Goal: Transaction & Acquisition: Purchase product/service

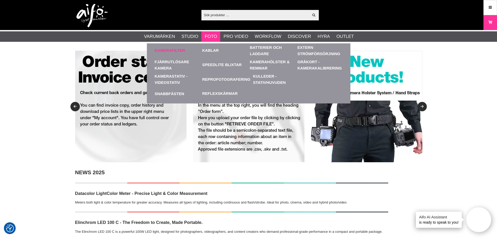
click at [174, 52] on link "Kamerafilter" at bounding box center [170, 50] width 31 height 6
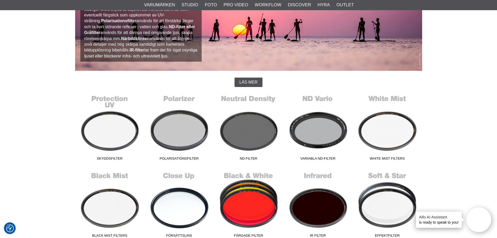
scroll to position [78, 0]
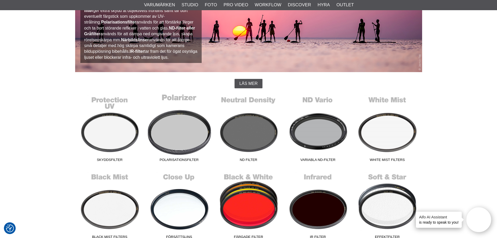
click at [167, 138] on link "Polarisationsfilter" at bounding box center [178, 128] width 69 height 70
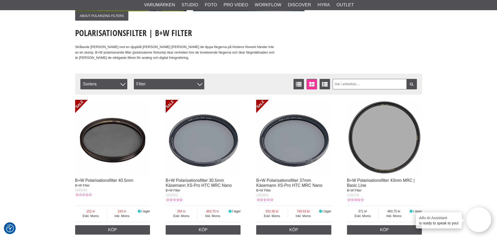
scroll to position [130, 0]
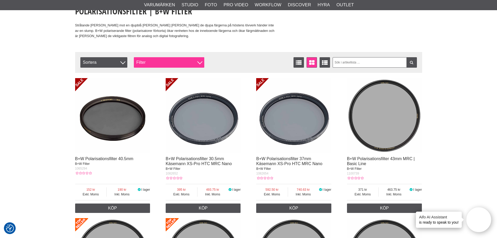
click at [179, 59] on div "Filter" at bounding box center [169, 62] width 70 height 10
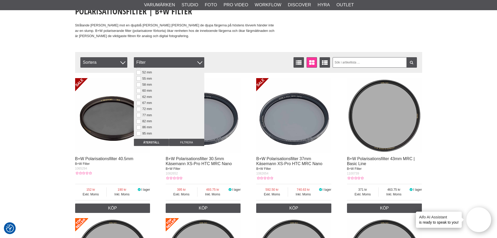
scroll to position [52, 0]
click at [138, 112] on button at bounding box center [138, 112] width 4 height 4
click at [186, 142] on input "Filtrera" at bounding box center [186, 141] width 35 height 7
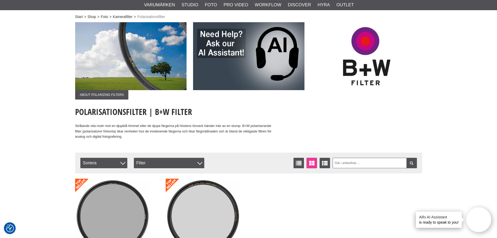
scroll to position [104, 0]
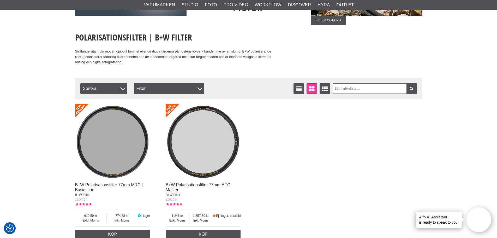
click at [207, 137] on img at bounding box center [203, 141] width 75 height 75
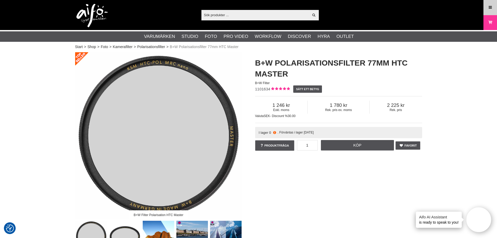
click at [489, 9] on icon at bounding box center [490, 8] width 5 height 6
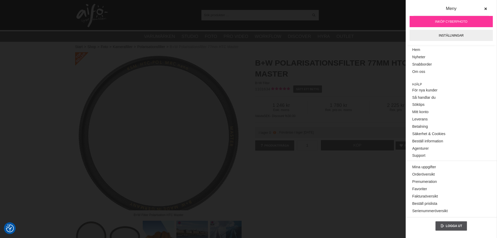
click at [379, 12] on div "Visa alla Artiklar Kategorier av artiklar Din sökning på gav inga träffar. Var …" at bounding box center [248, 15] width 355 height 30
click at [346, 15] on div "Visa alla Artiklar Kategorier av artiklar Din sökning på gav inga träffar. Var …" at bounding box center [248, 15] width 355 height 30
click at [346, 83] on div "B+W Filter" at bounding box center [338, 83] width 167 height 5
click at [486, 9] on icon at bounding box center [486, 9] width 4 height 4
